Goal: Task Accomplishment & Management: Use online tool/utility

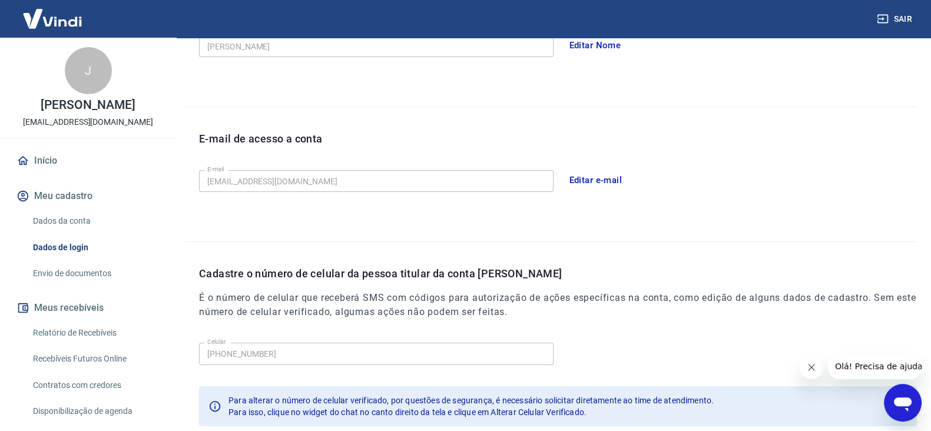
scroll to position [62, 0]
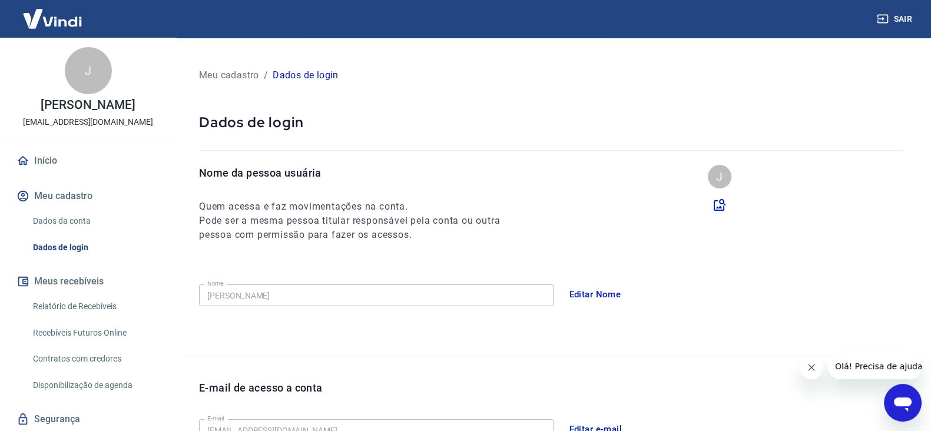
drag, startPoint x: 105, startPoint y: 94, endPoint x: 121, endPoint y: 102, distance: 17.4
click at [105, 93] on div "J JIONGMING [PERSON_NAME] [PERSON_NAME][EMAIL_ADDRESS][DOMAIN_NAME]" at bounding box center [88, 88] width 176 height 100
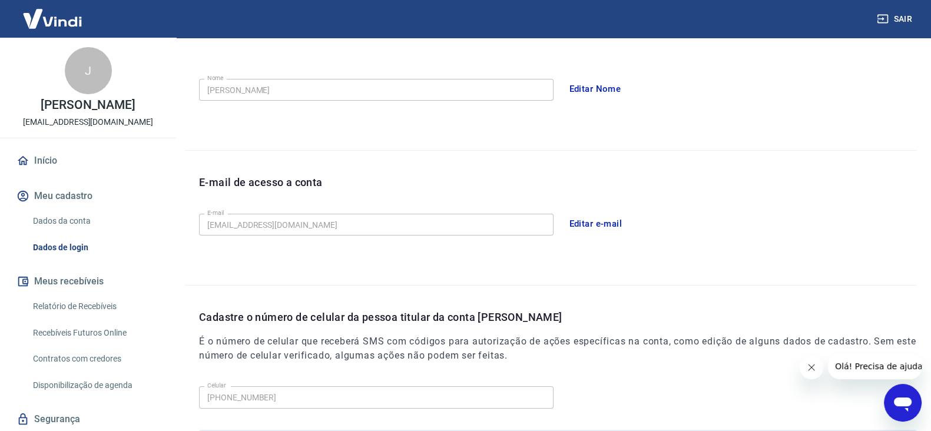
scroll to position [323, 0]
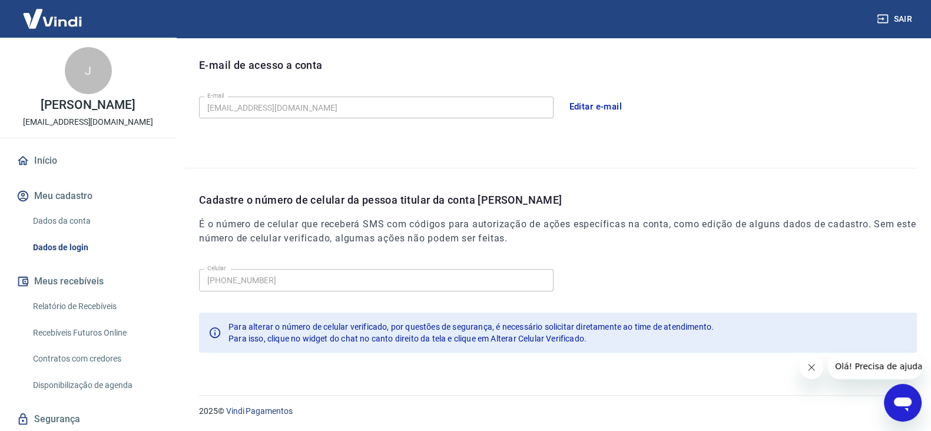
click at [35, 168] on link "Início" at bounding box center [88, 161] width 148 height 26
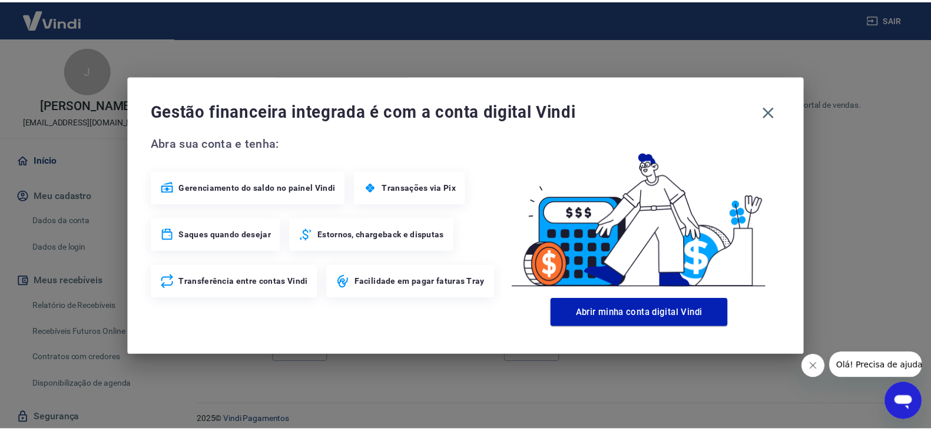
scroll to position [695, 0]
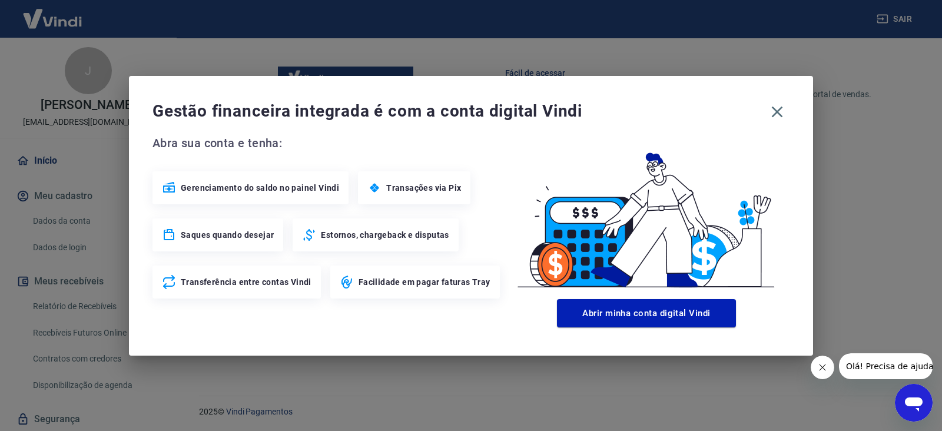
drag, startPoint x: 633, startPoint y: 315, endPoint x: 607, endPoint y: 213, distance: 105.9
click at [576, 167] on img at bounding box center [647, 214] width 286 height 161
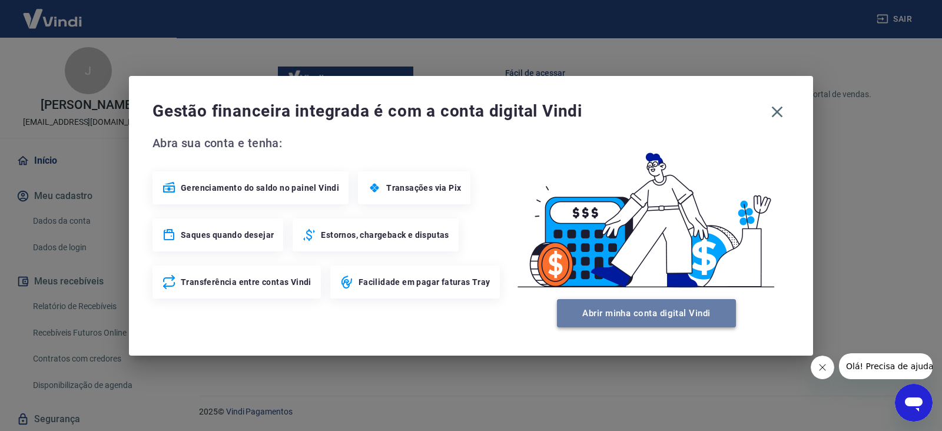
click at [657, 313] on button "Abrir minha conta digital Vindi" at bounding box center [646, 313] width 179 height 28
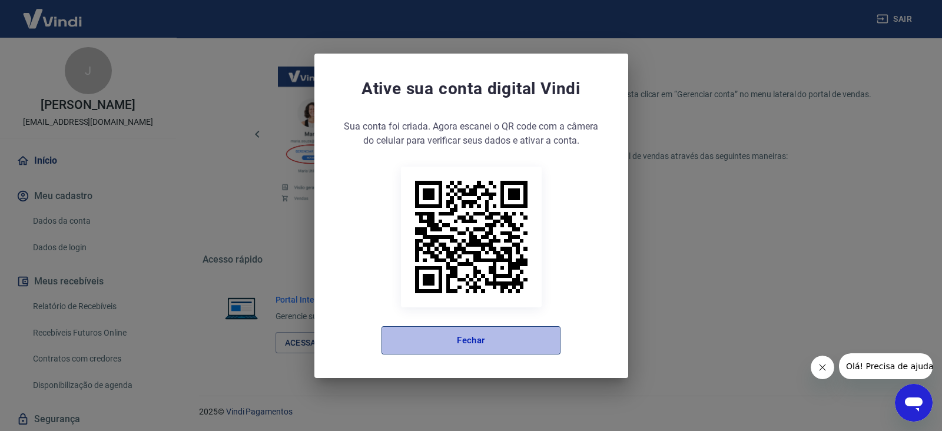
click at [522, 343] on button "Fechar" at bounding box center [471, 340] width 179 height 28
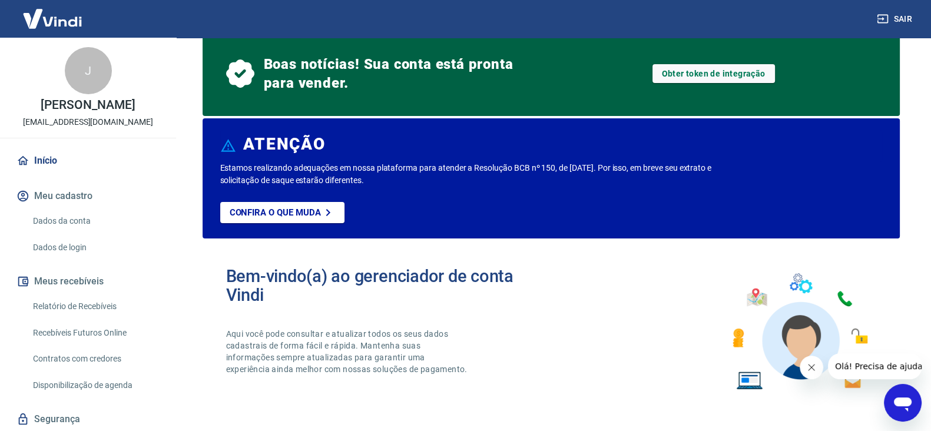
scroll to position [0, 0]
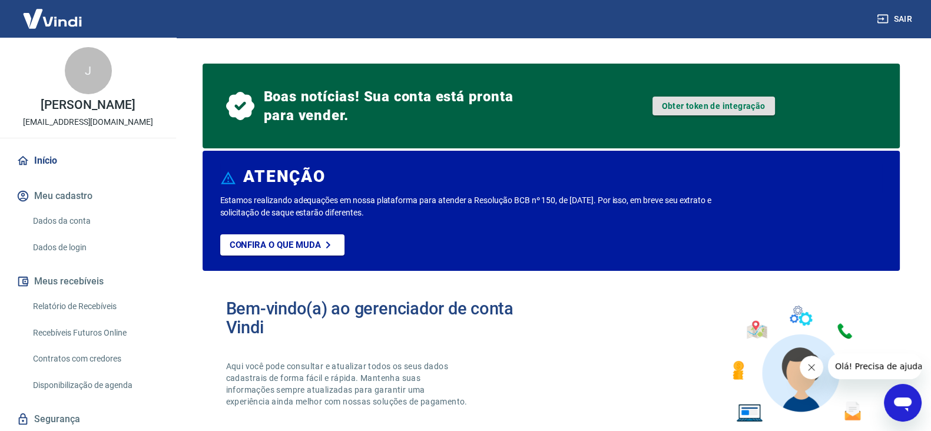
click at [699, 107] on link "Obter token de integração" at bounding box center [714, 106] width 123 height 19
